Goal: Task Accomplishment & Management: Use online tool/utility

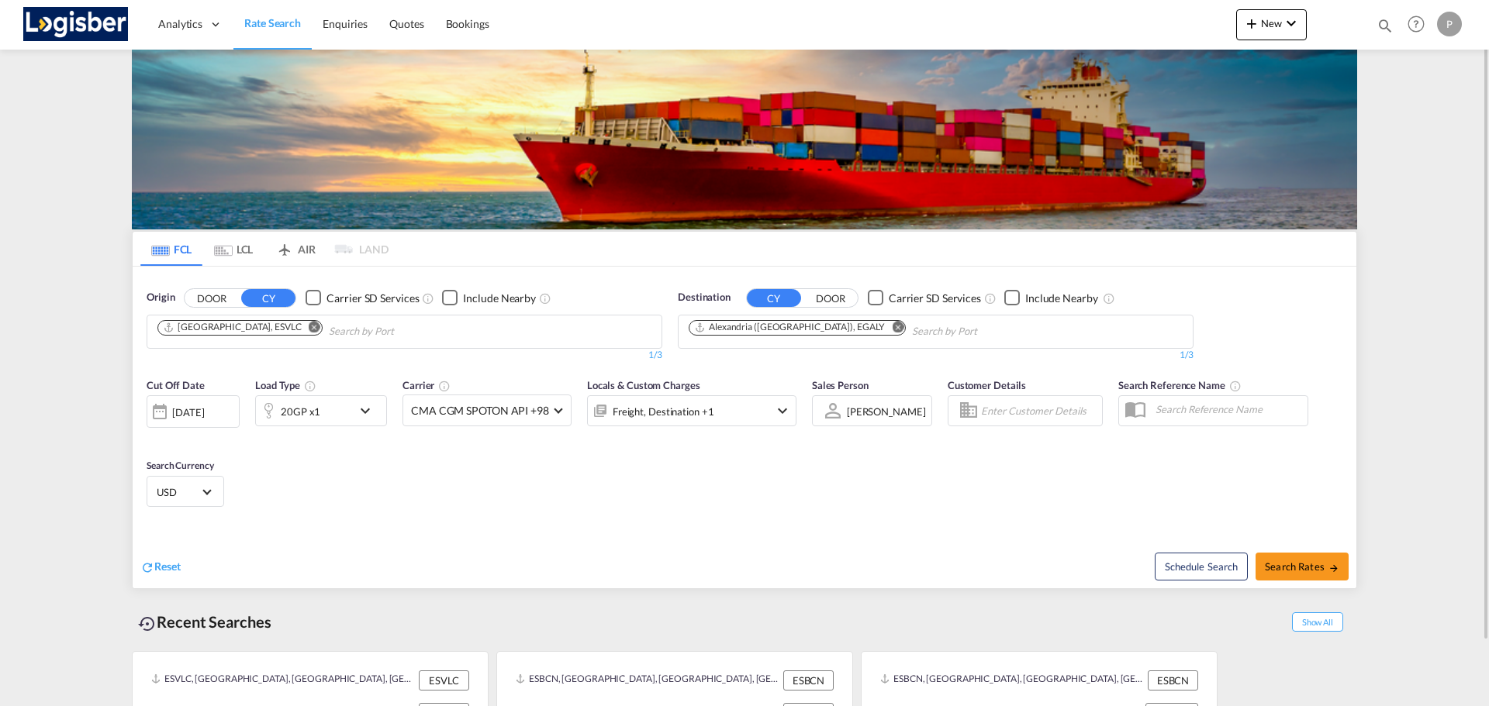
click at [309, 325] on md-icon "Remove" at bounding box center [315, 327] width 12 height 12
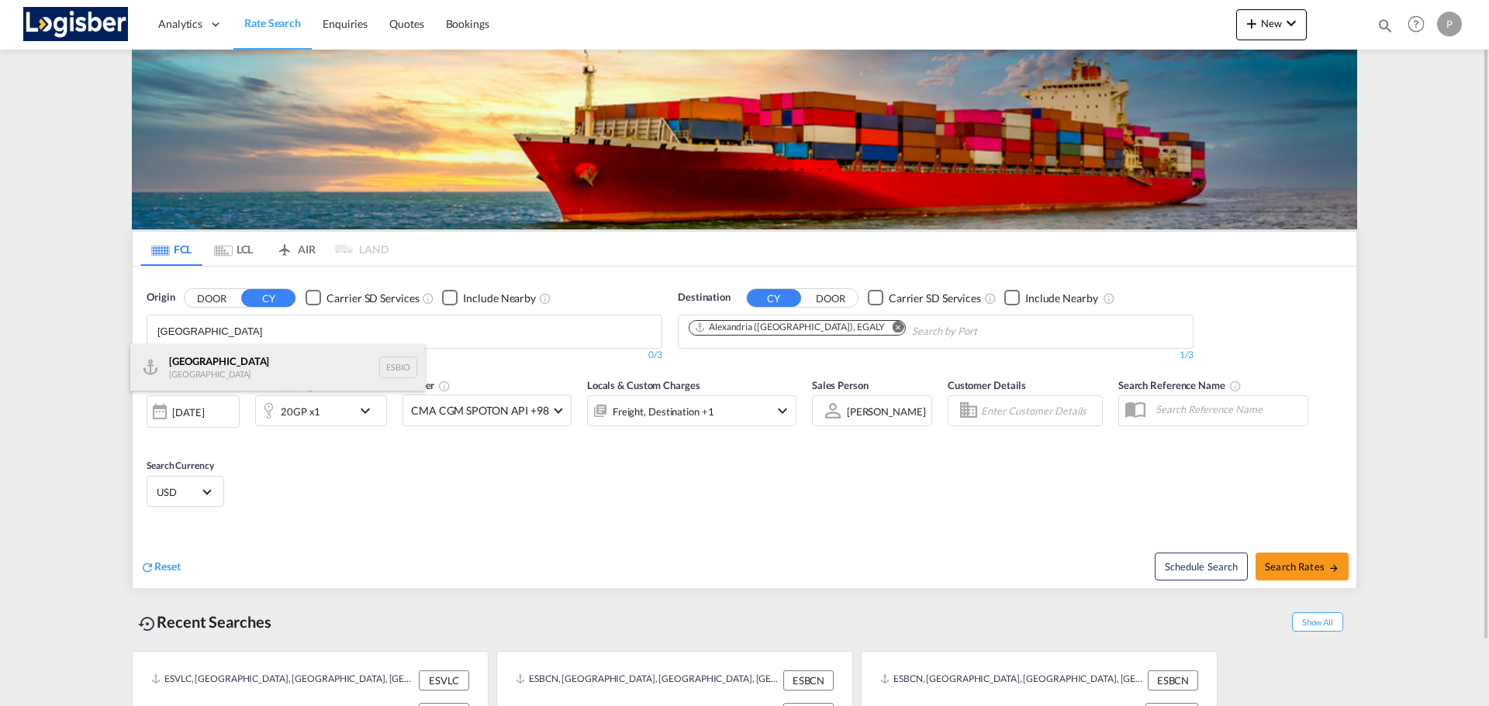
type input "[GEOGRAPHIC_DATA]"
click at [206, 366] on div "Bilbao Spain ESBIO" at bounding box center [277, 367] width 295 height 47
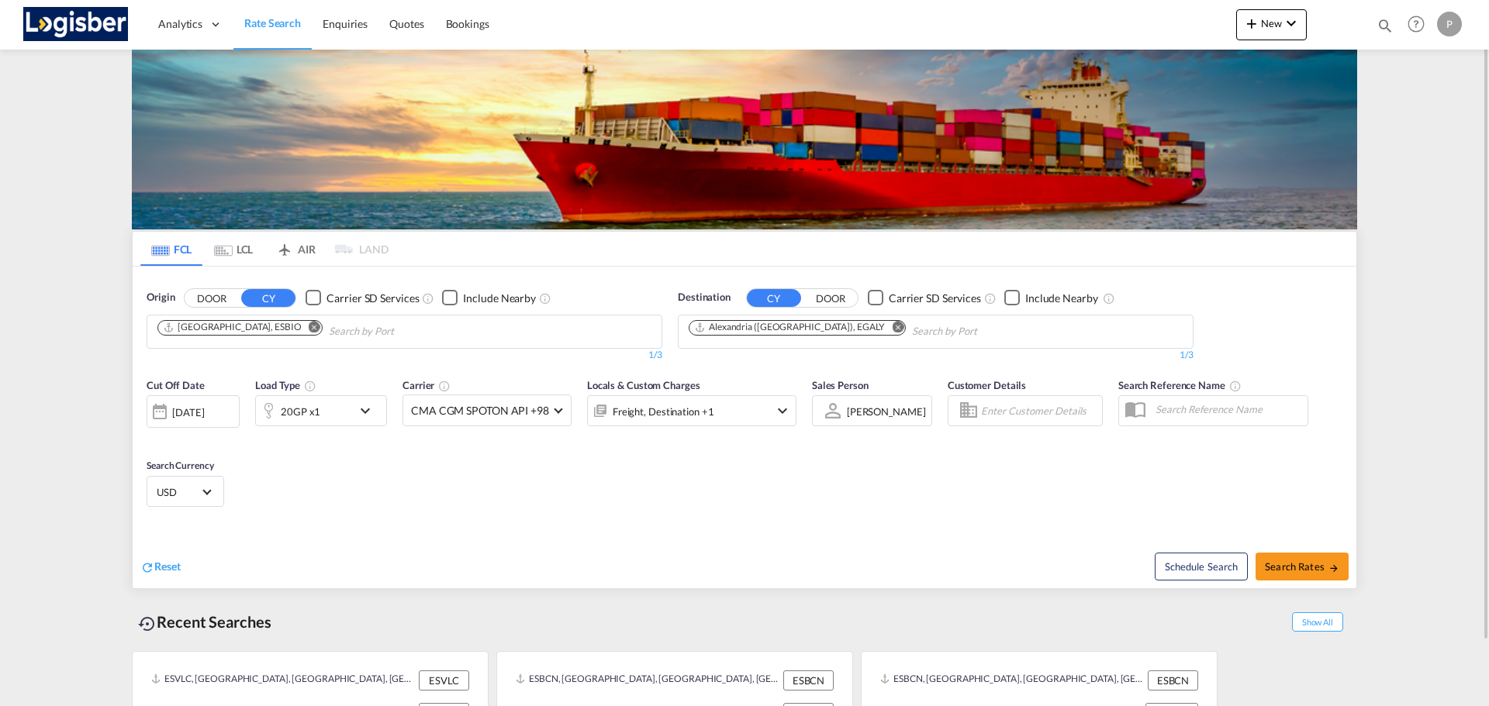
click at [892, 324] on md-icon "Remove" at bounding box center [898, 327] width 12 height 12
click at [821, 329] on input "Chips input." at bounding box center [762, 331] width 147 height 25
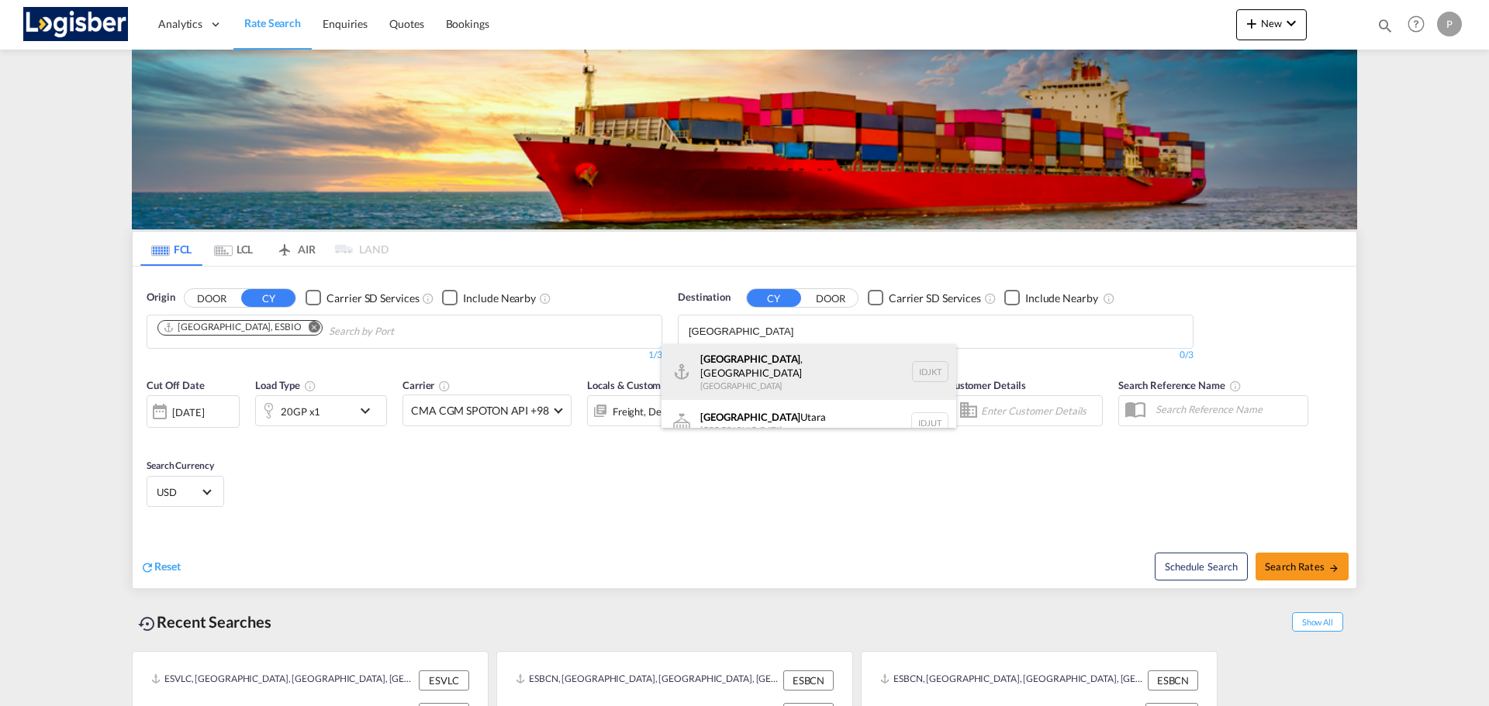
type input "[GEOGRAPHIC_DATA]"
click at [763, 361] on div "[GEOGRAPHIC_DATA] , [GEOGRAPHIC_DATA] [GEOGRAPHIC_DATA] IDJKT" at bounding box center [808, 372] width 295 height 56
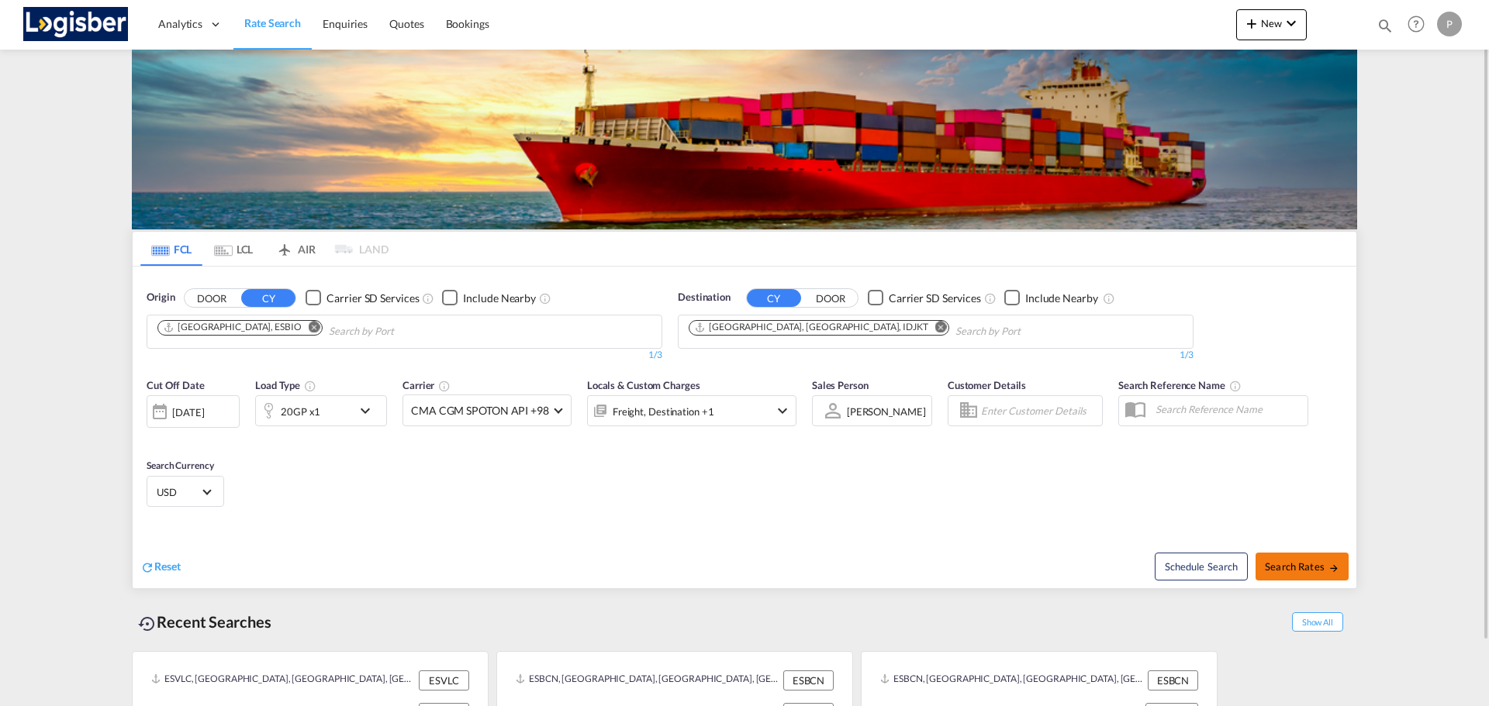
click at [1296, 571] on span "Search Rates" at bounding box center [1302, 567] width 74 height 12
type input "ESBIO to IDJKT / [DATE]"
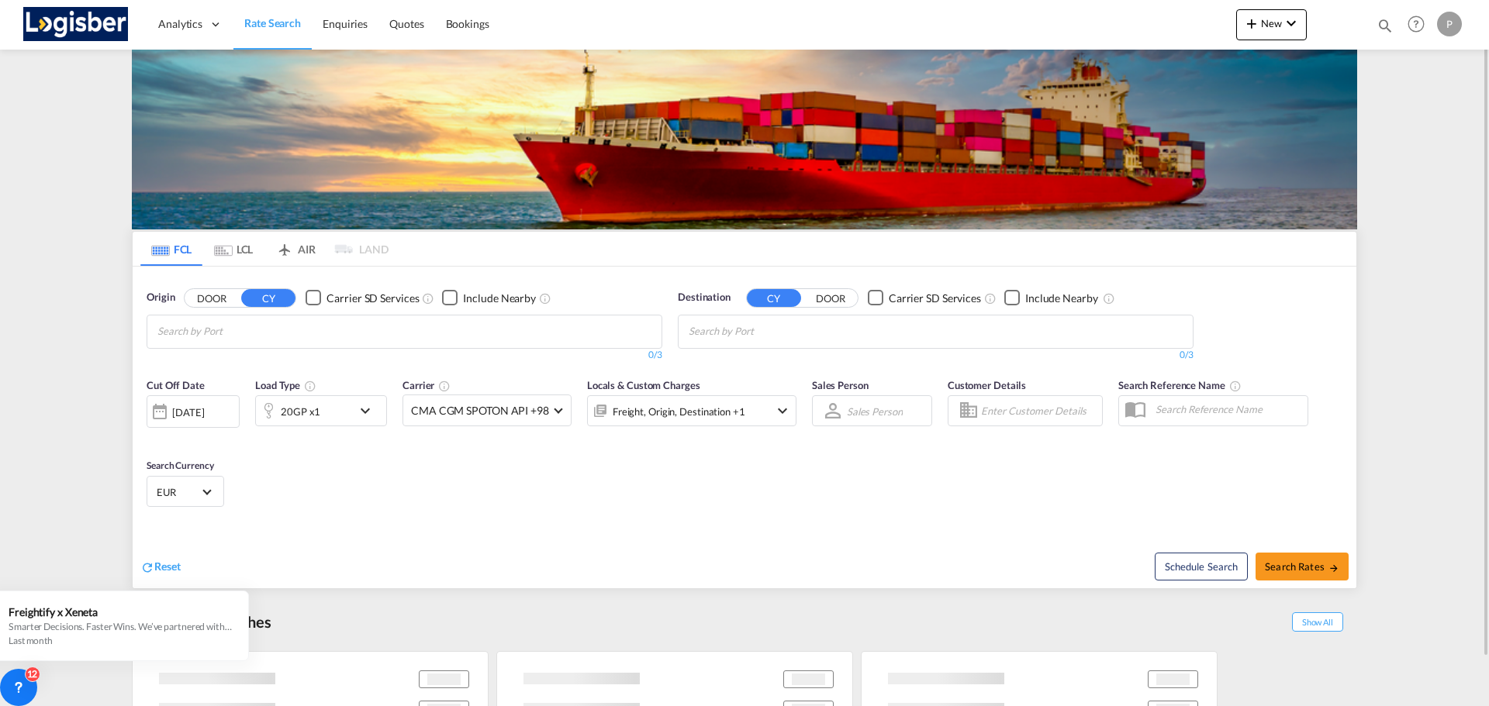
click at [347, 409] on div "20GP x1" at bounding box center [304, 410] width 96 height 31
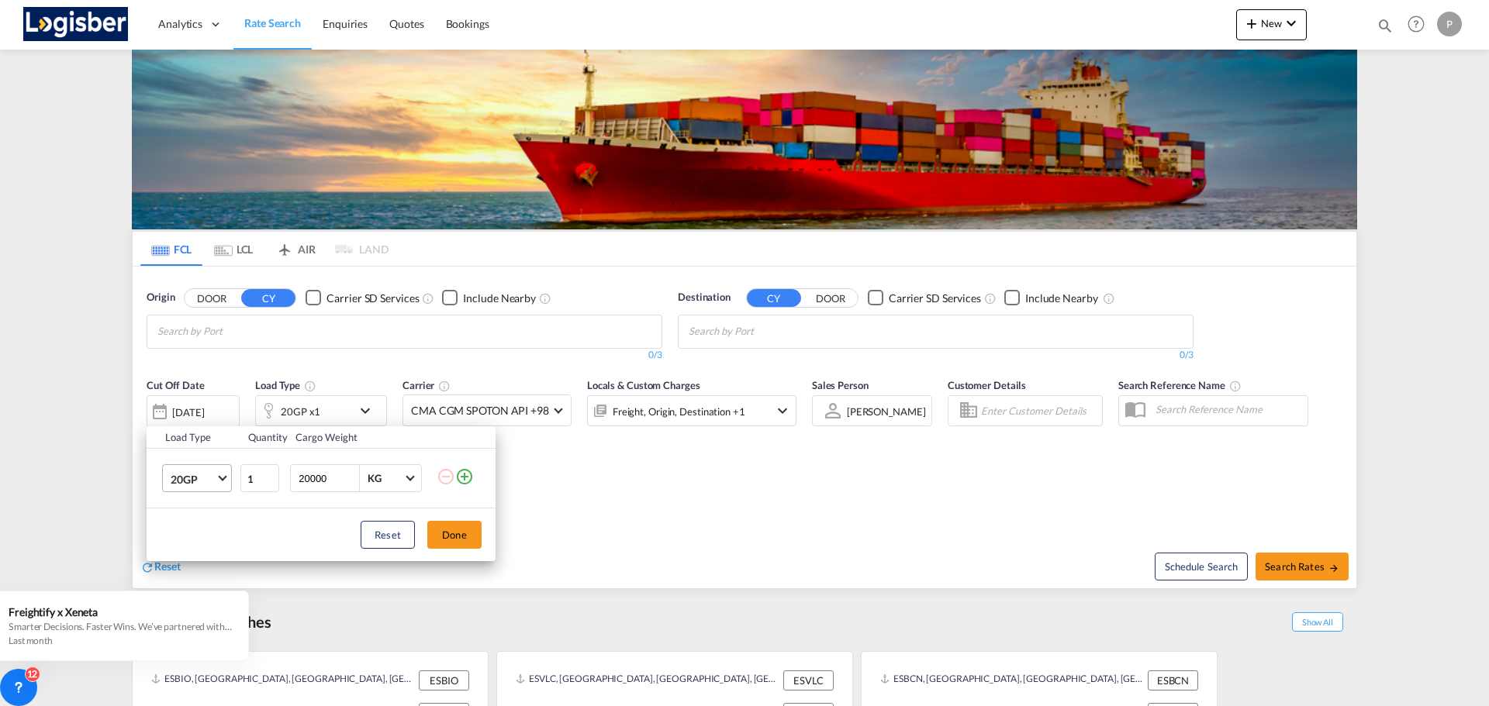
click at [221, 477] on span "Choose: \a20GP" at bounding box center [222, 477] width 9 height 9
click at [186, 555] on div "40HC" at bounding box center [185, 554] width 29 height 16
click at [463, 533] on button "Done" at bounding box center [454, 535] width 54 height 28
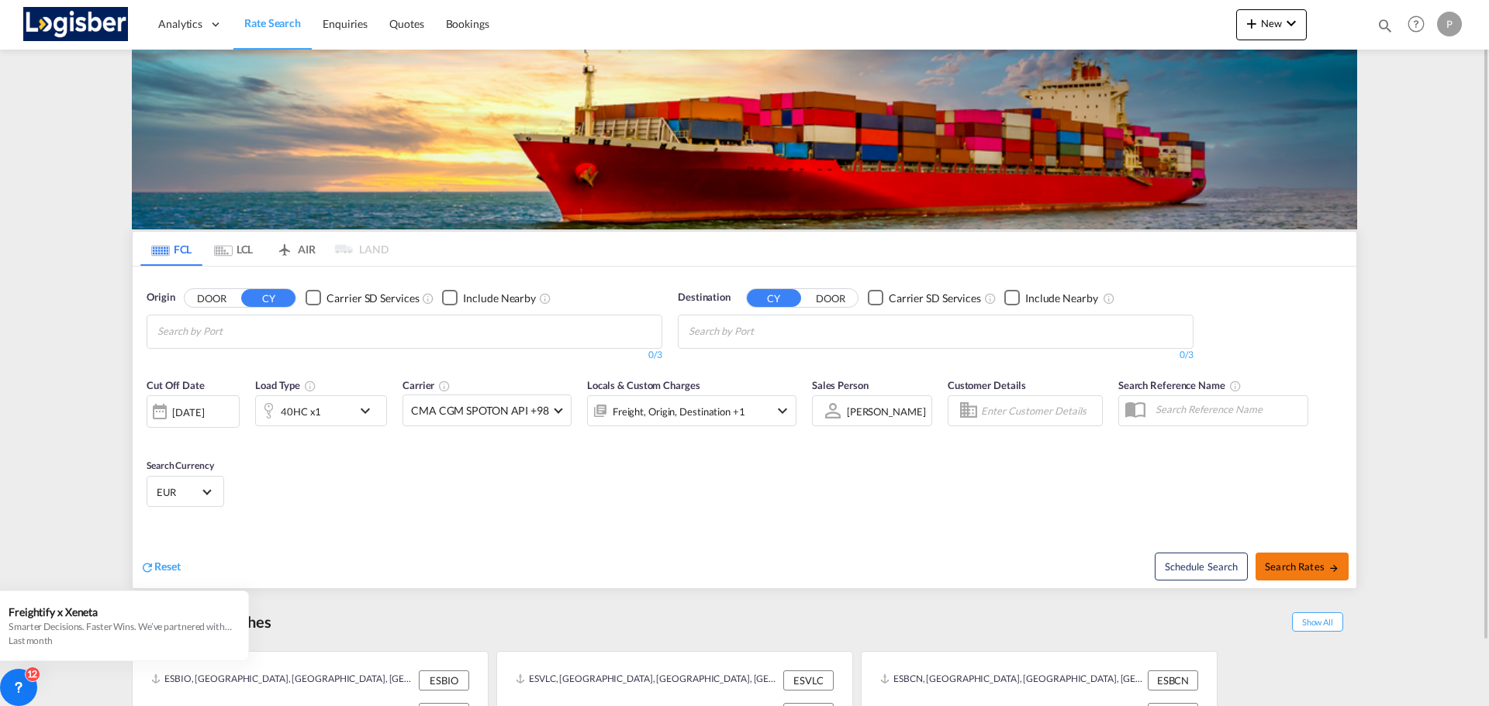
click at [1306, 562] on span "Search Rates" at bounding box center [1302, 567] width 74 height 12
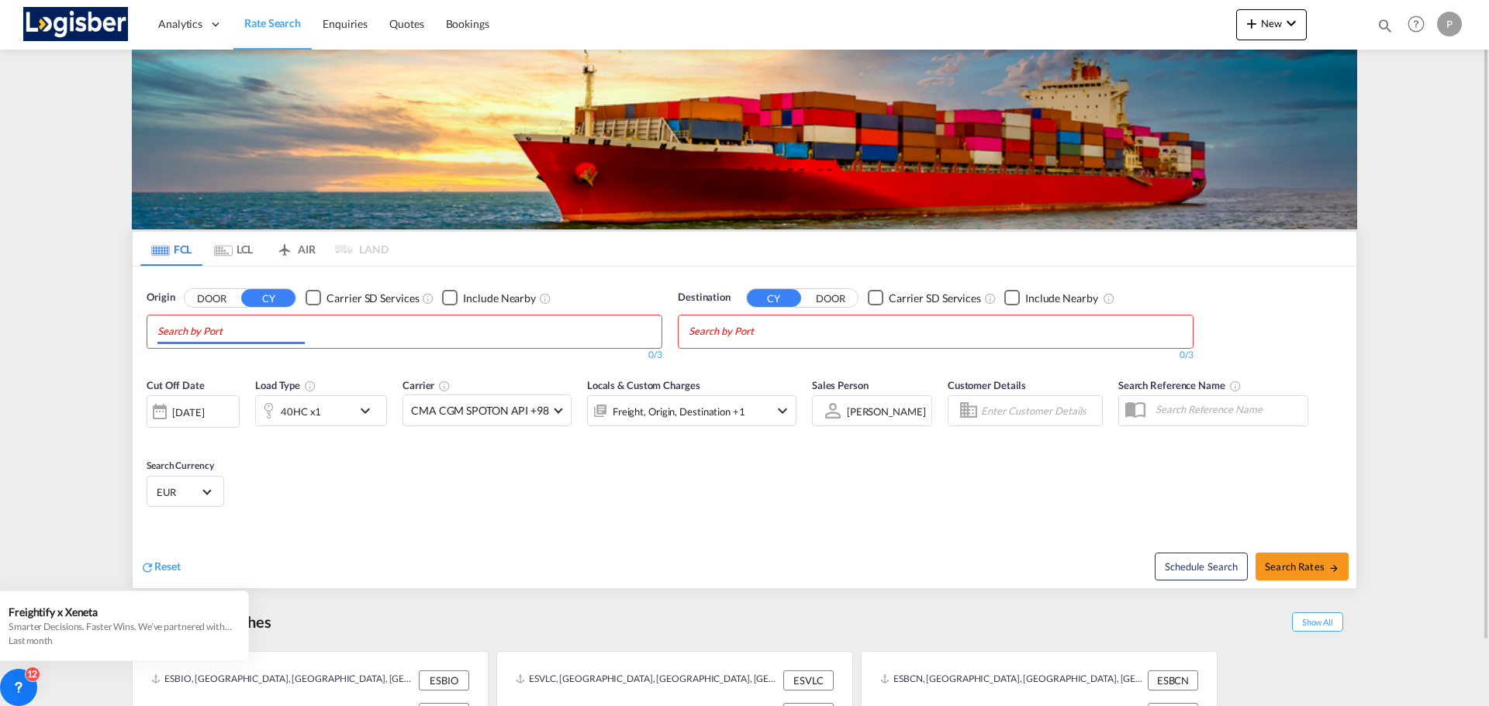
click at [275, 333] on input "Chips input." at bounding box center [230, 331] width 147 height 25
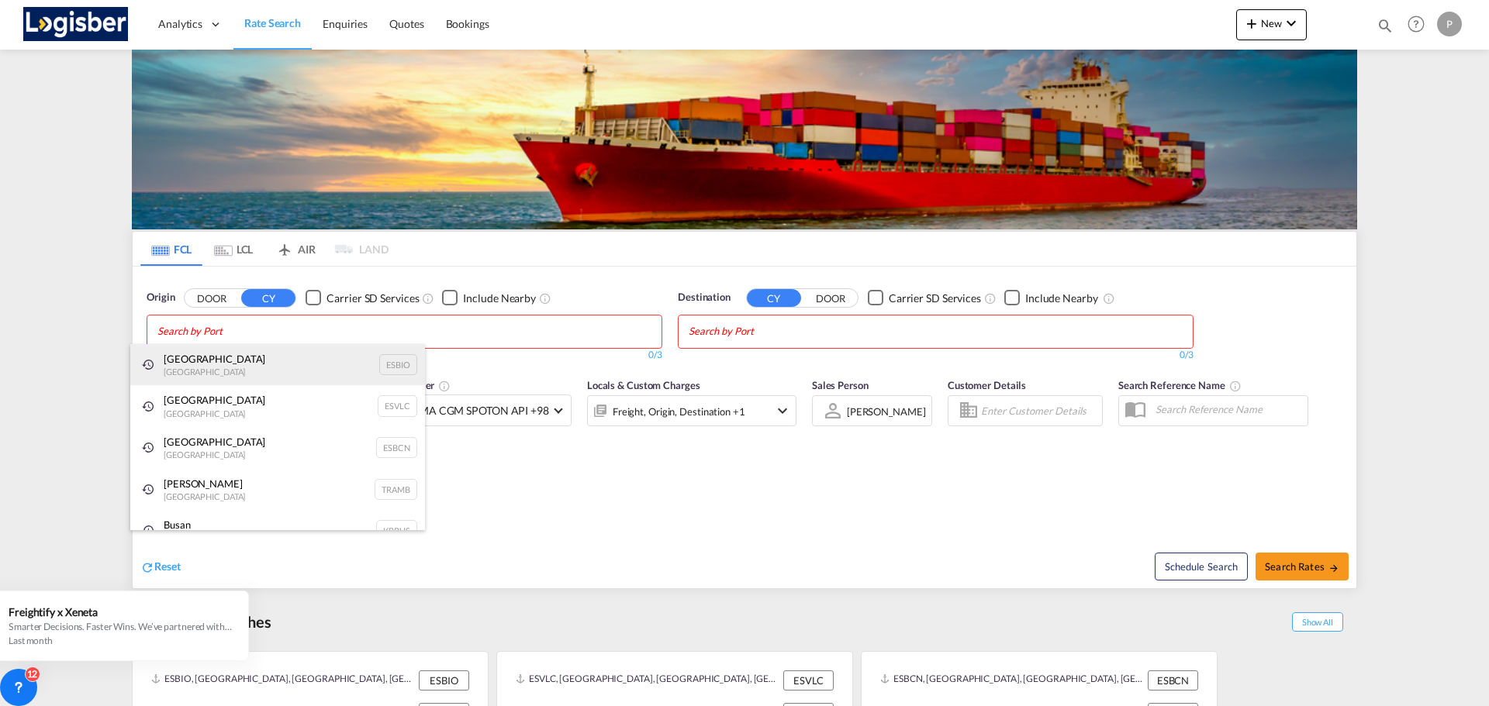
click at [168, 354] on div "Bilbao Spain ESBIO" at bounding box center [277, 365] width 295 height 42
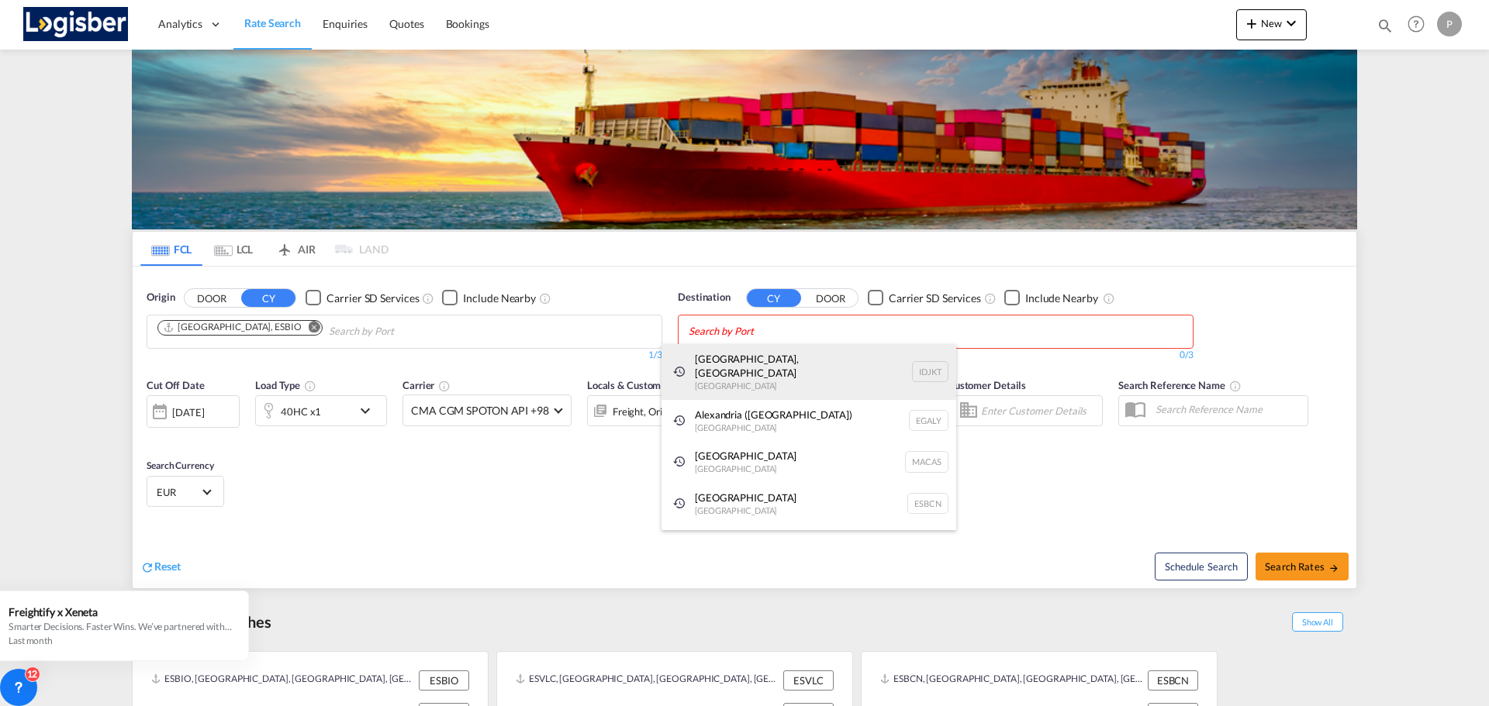
click at [742, 362] on div "[GEOGRAPHIC_DATA], [GEOGRAPHIC_DATA] [GEOGRAPHIC_DATA] IDJKT" at bounding box center [808, 372] width 295 height 56
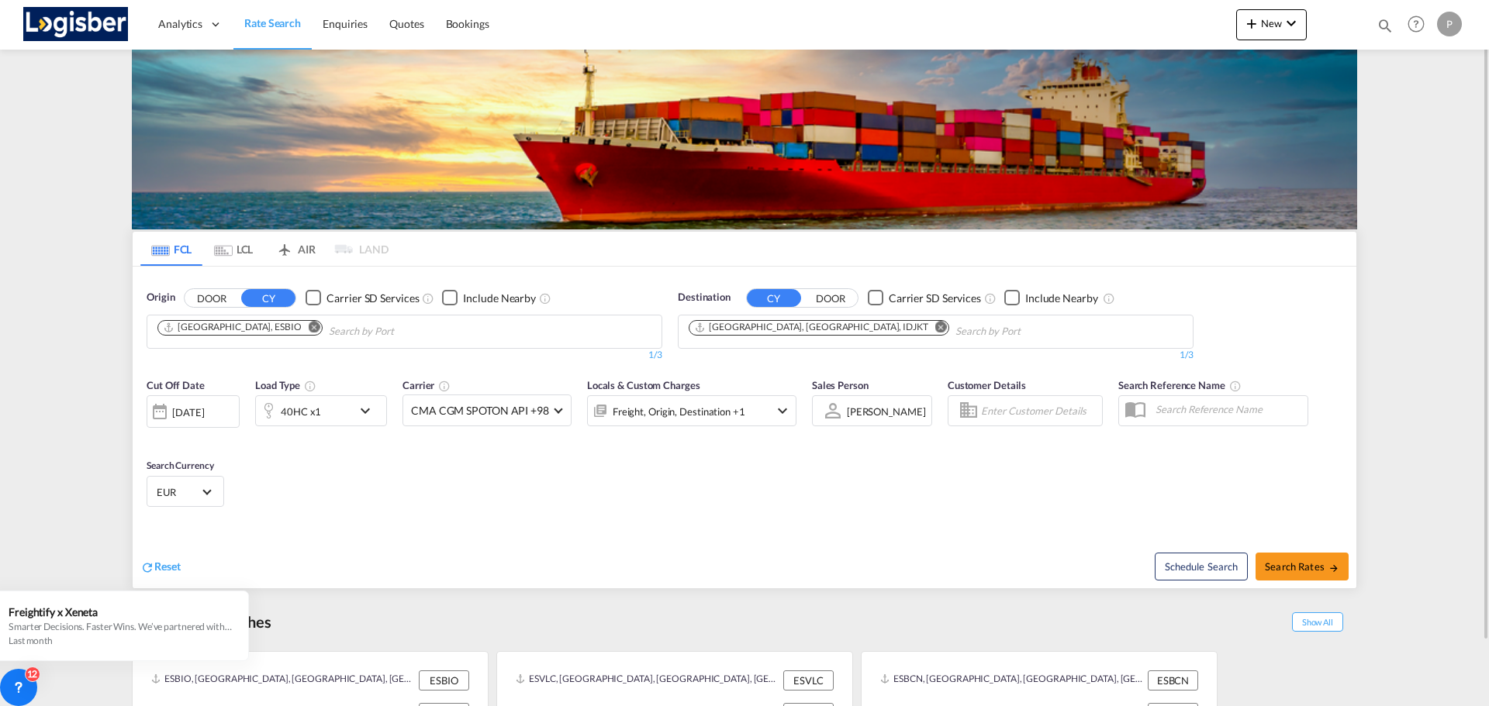
click at [1289, 546] on div "Schedule Search Search Rates" at bounding box center [1052, 559] width 608 height 60
click at [1291, 559] on button "Search Rates" at bounding box center [1302, 567] width 93 height 28
type input "ESBIO to IDJKT / [DATE]"
